Goal: Find specific page/section: Find specific page/section

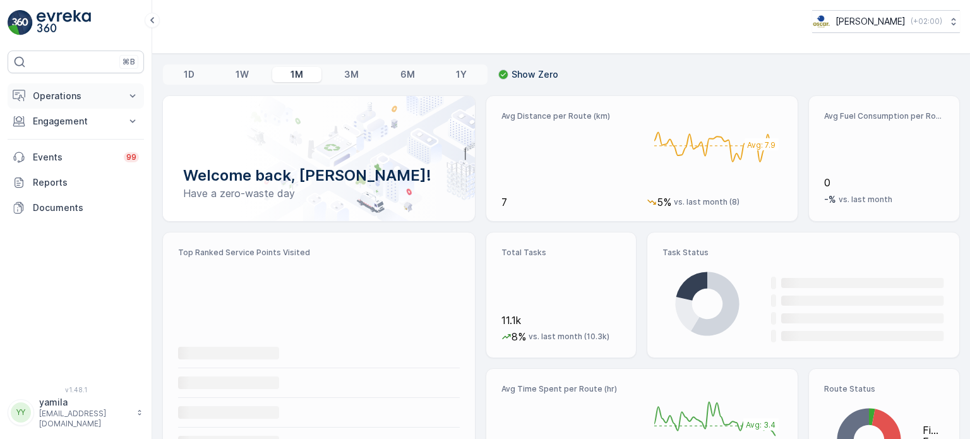
click at [130, 98] on icon at bounding box center [132, 96] width 13 height 13
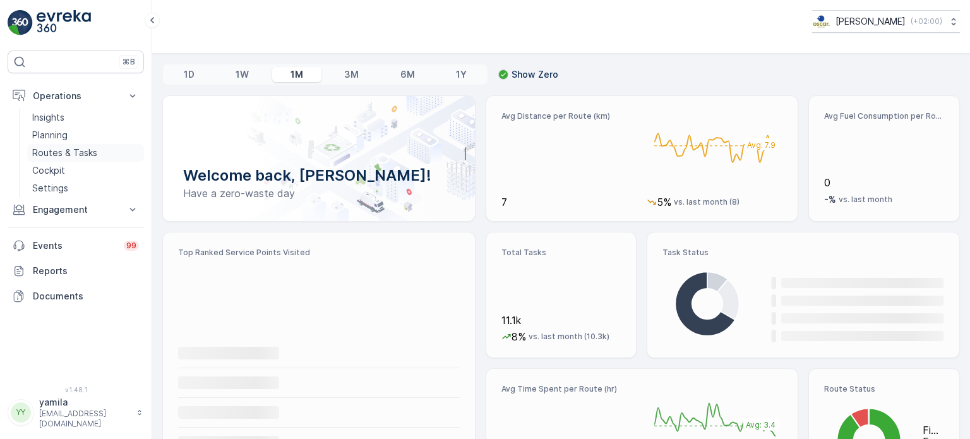
click at [106, 150] on link "Routes & Tasks" at bounding box center [85, 153] width 117 height 18
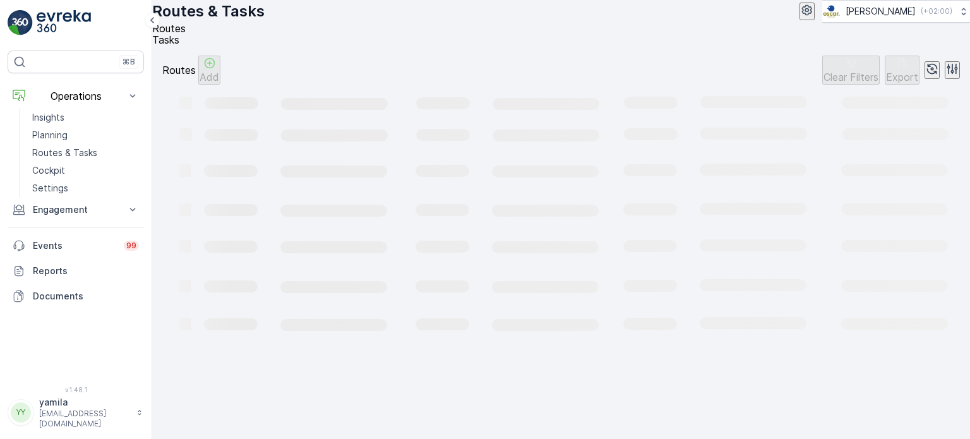
click at [179, 45] on span "Tasks" at bounding box center [165, 39] width 27 height 13
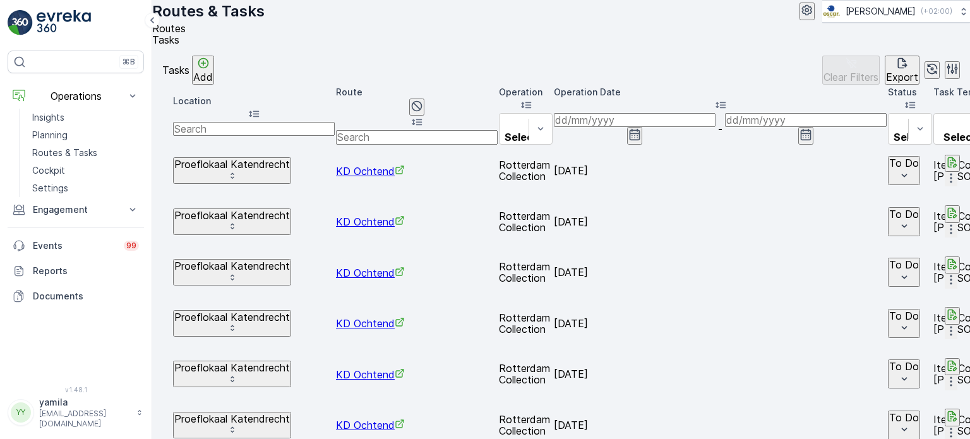
click at [239, 133] on input "text" at bounding box center [254, 129] width 162 height 14
type input "graaf [PERSON_NAME]"
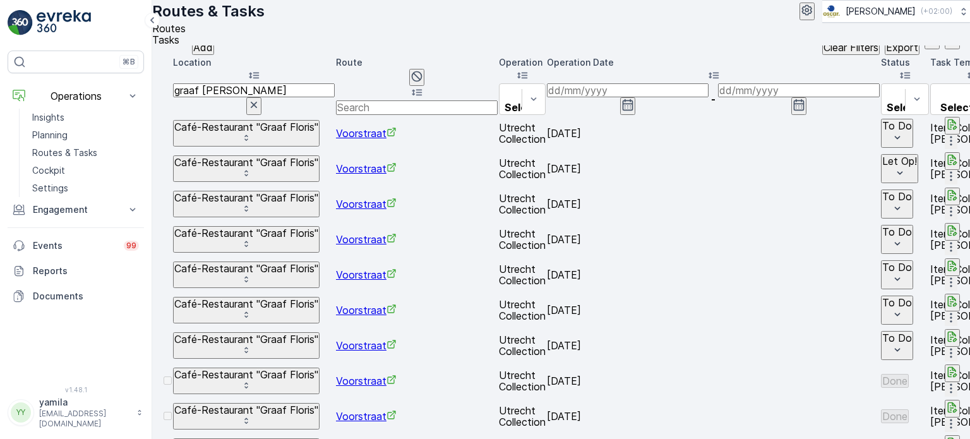
scroll to position [30, 0]
click at [948, 160] on icon "button" at bounding box center [952, 159] width 9 height 11
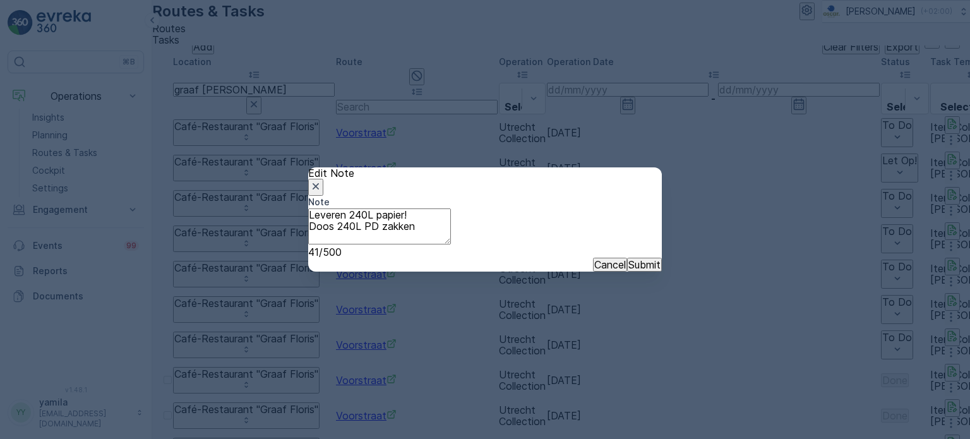
click at [319, 183] on icon "button" at bounding box center [316, 186] width 6 height 6
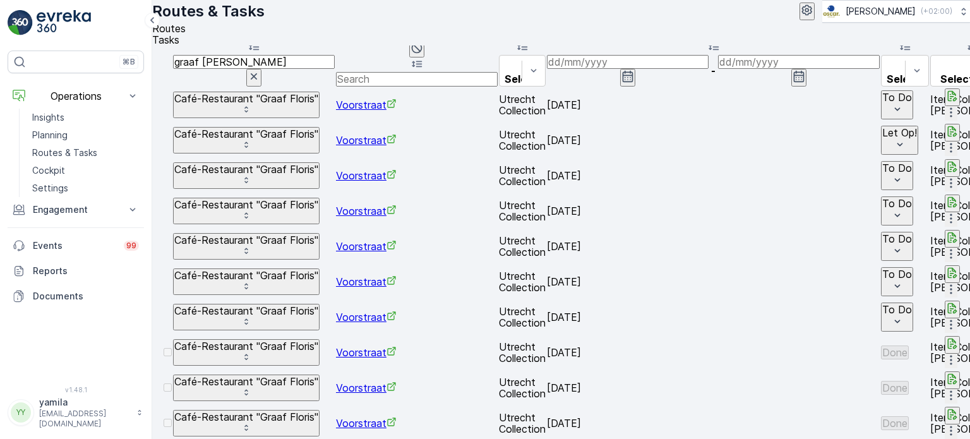
scroll to position [83, 0]
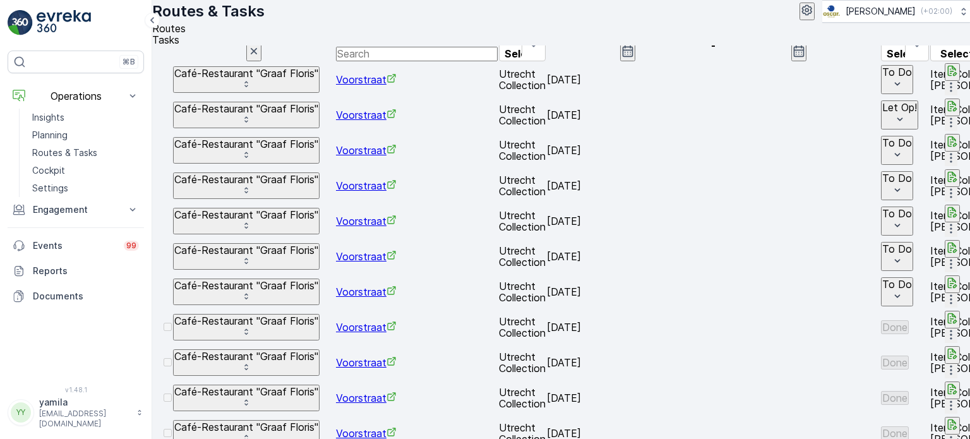
click at [948, 112] on icon "button" at bounding box center [952, 106] width 9 height 11
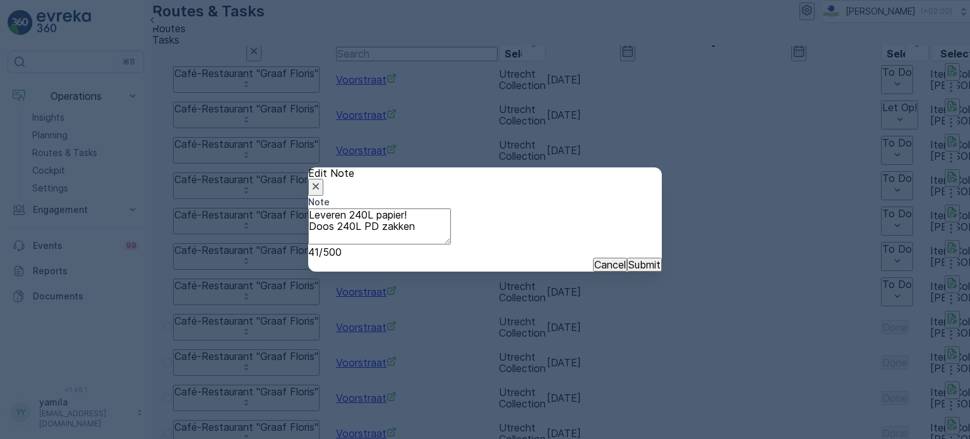
click at [322, 180] on icon "button" at bounding box center [315, 186] width 13 height 13
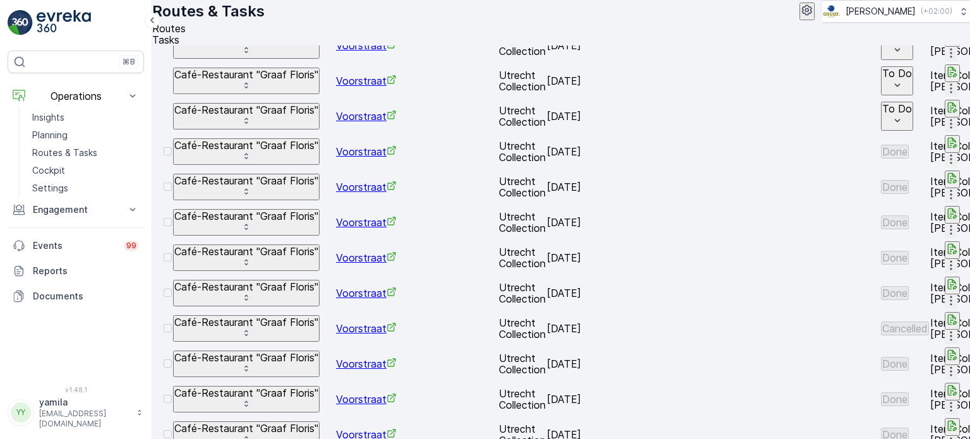
scroll to position [254, 0]
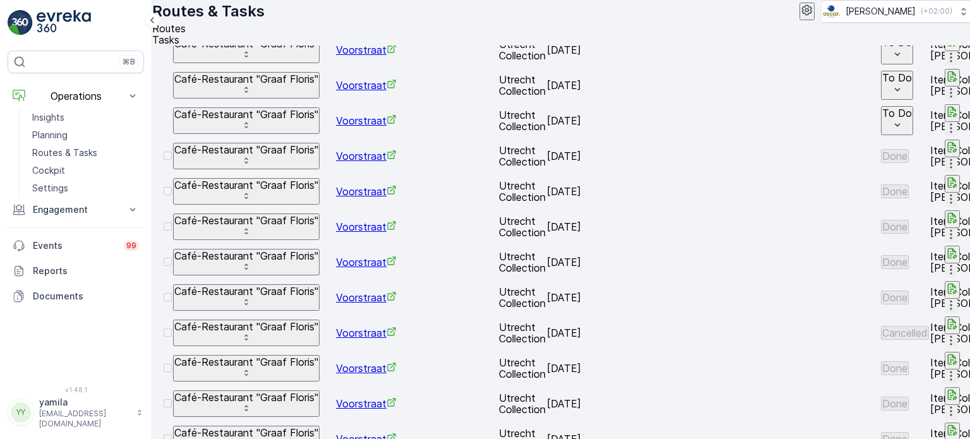
click at [513, 15] on div "Routes & Tasks [PERSON_NAME] ( +02:00 )" at bounding box center [561, 11] width 818 height 23
